Goal: Navigation & Orientation: Find specific page/section

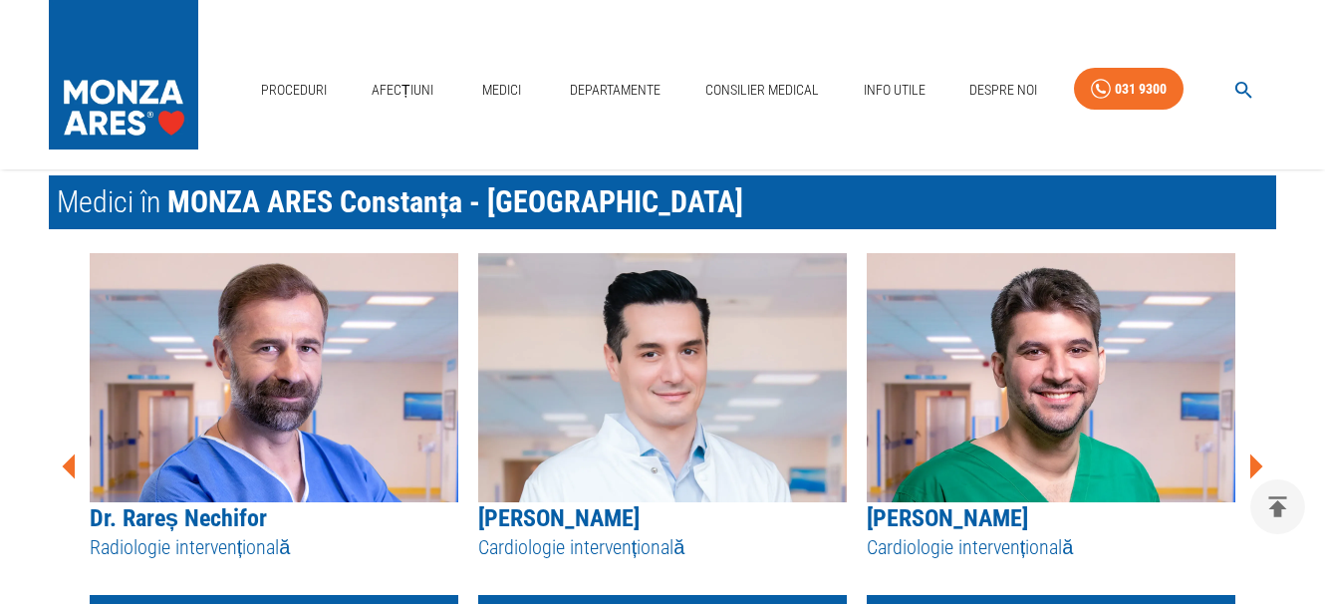
scroll to position [2468, 0]
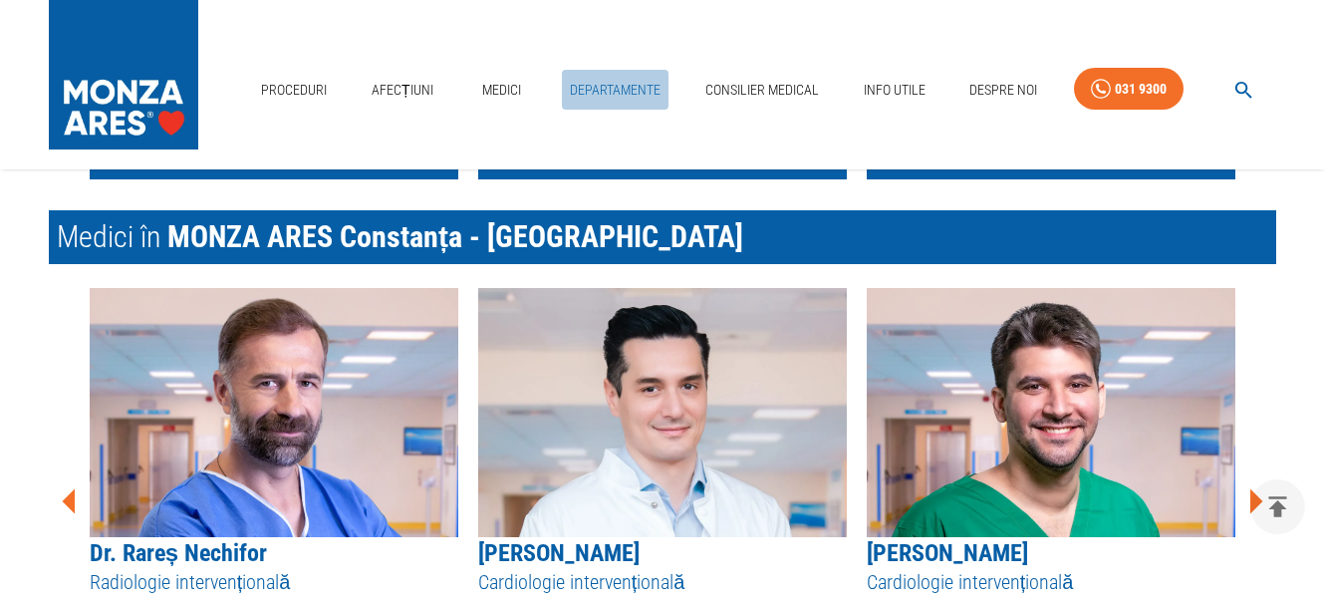
click at [606, 91] on link "Departamente" at bounding box center [615, 90] width 107 height 41
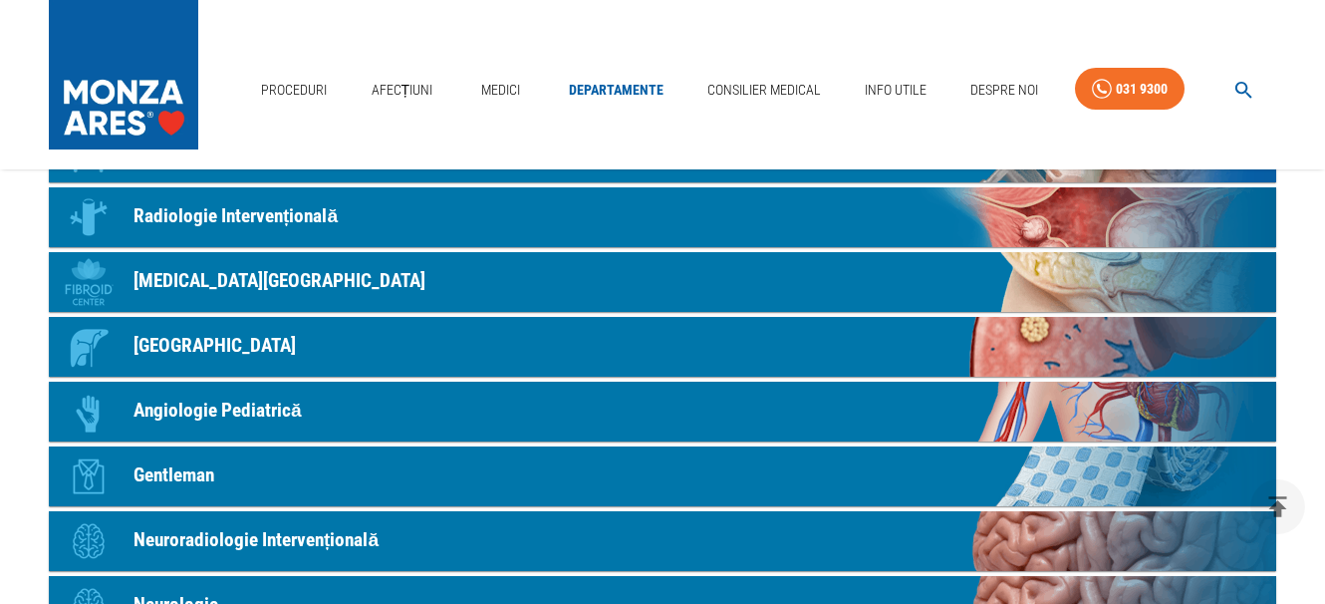
scroll to position [797, 0]
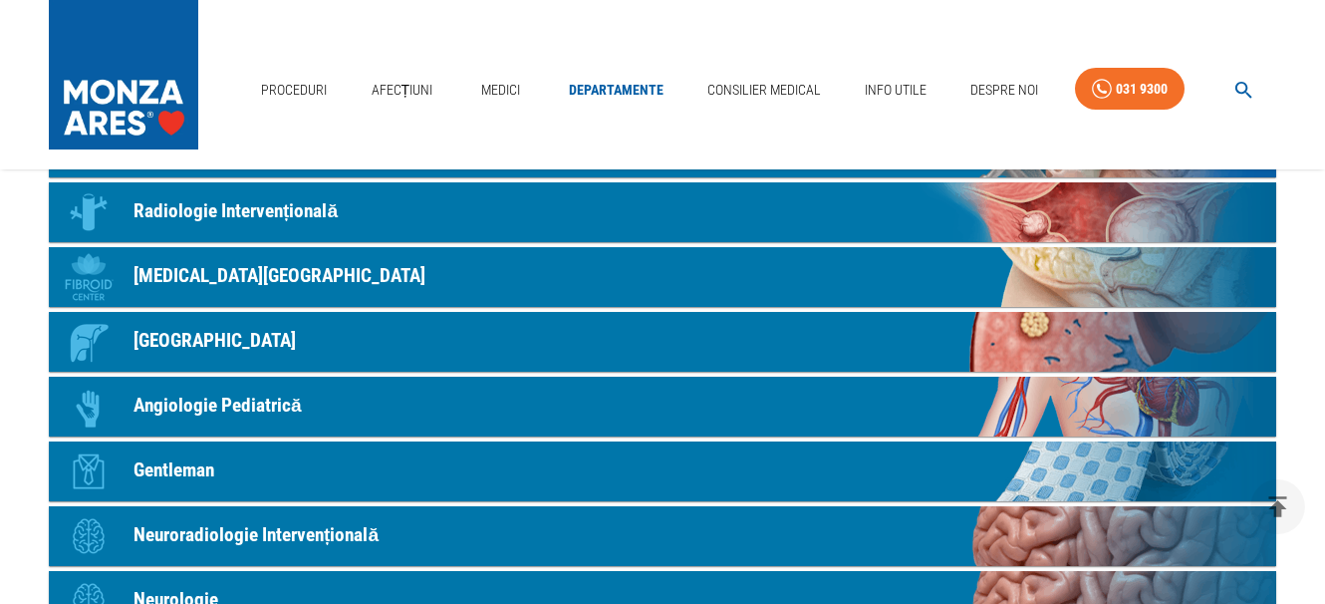
click at [248, 205] on p "Radiologie Intervențională" at bounding box center [236, 211] width 204 height 29
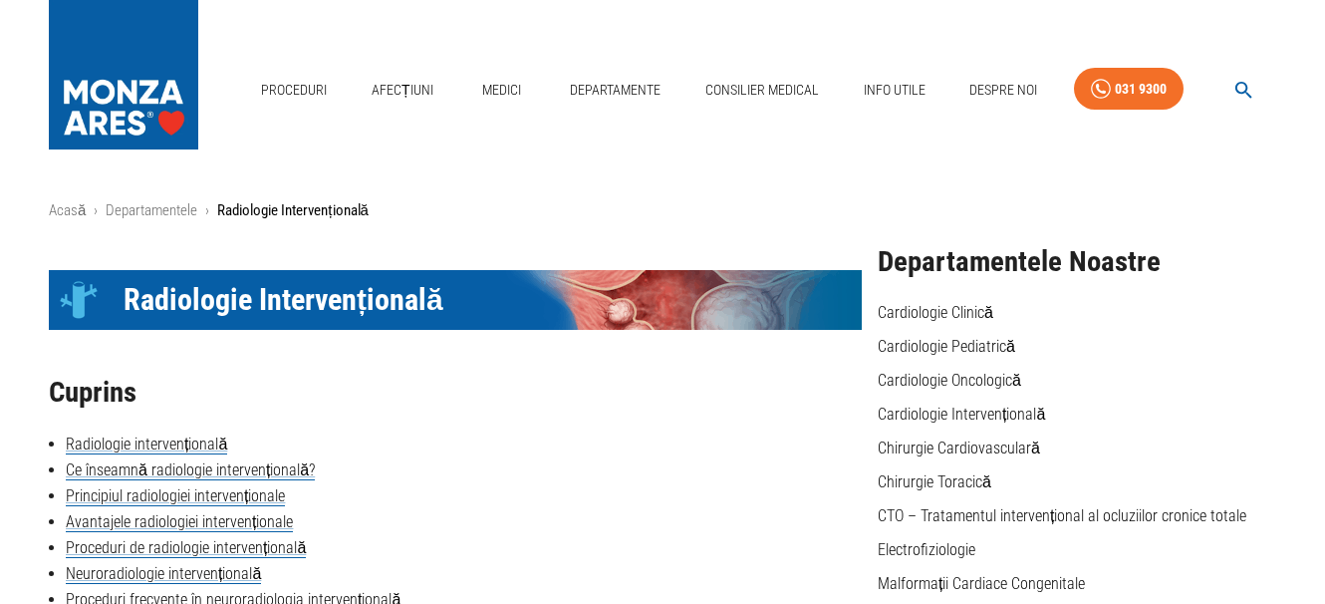
scroll to position [797, 0]
